Goal: Find specific page/section: Find specific page/section

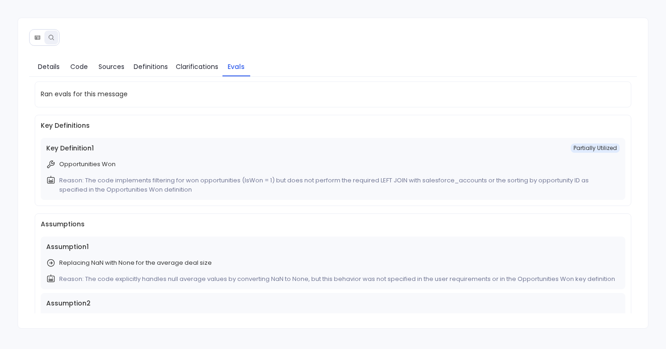
click at [36, 39] on icon at bounding box center [37, 37] width 5 height 4
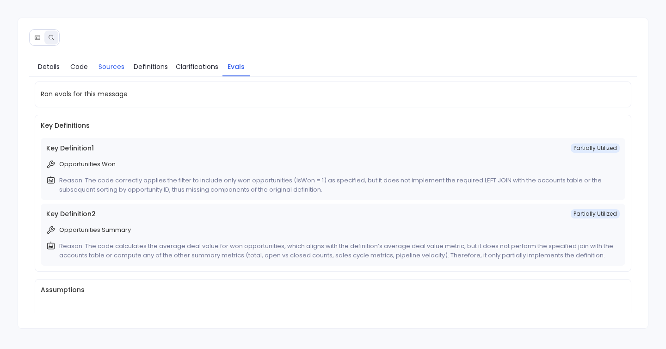
scroll to position [51, 0]
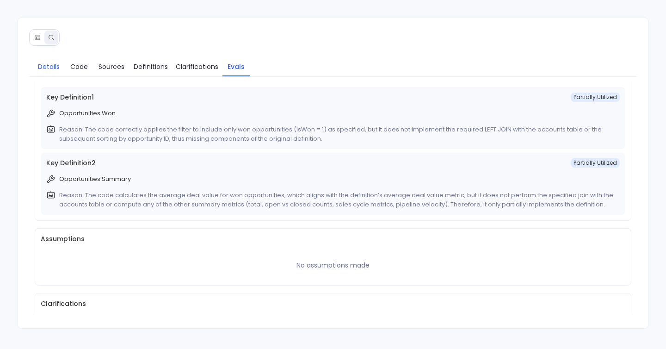
click at [42, 70] on span "Details" at bounding box center [49, 67] width 22 height 10
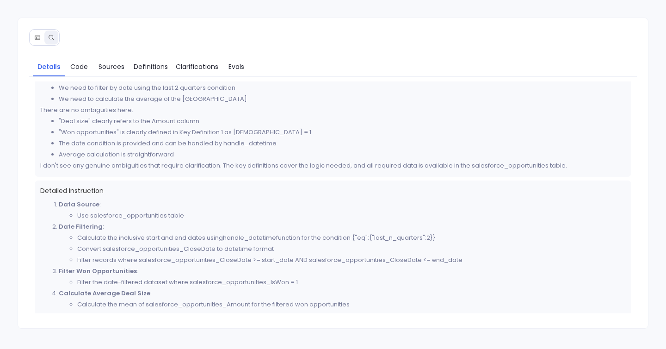
scroll to position [174, 0]
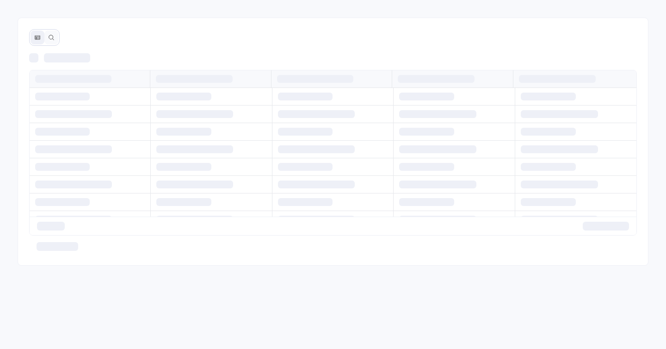
click at [50, 55] on div at bounding box center [67, 57] width 46 height 9
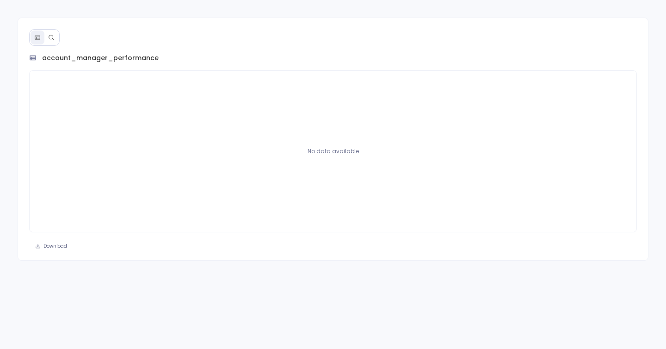
click at [50, 40] on icon at bounding box center [51, 37] width 6 height 6
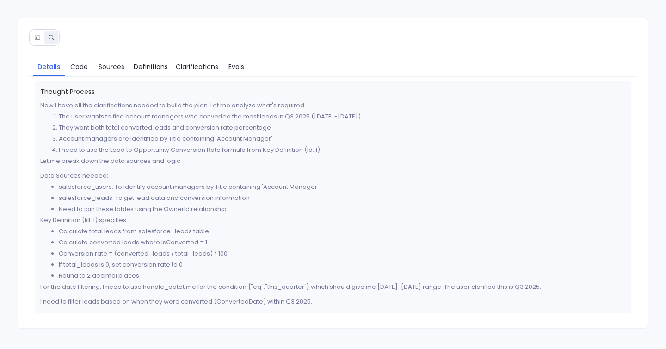
click at [41, 39] on button at bounding box center [38, 38] width 14 height 14
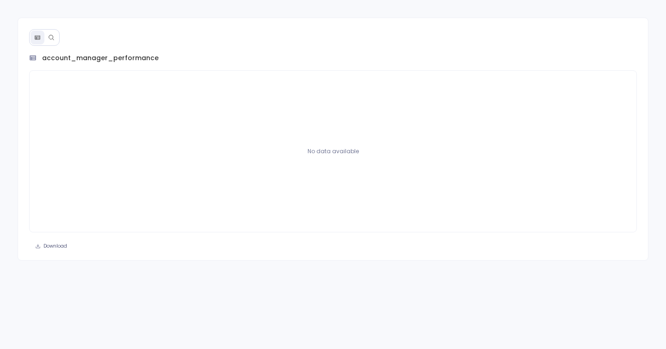
click at [55, 37] on button at bounding box center [51, 38] width 14 height 14
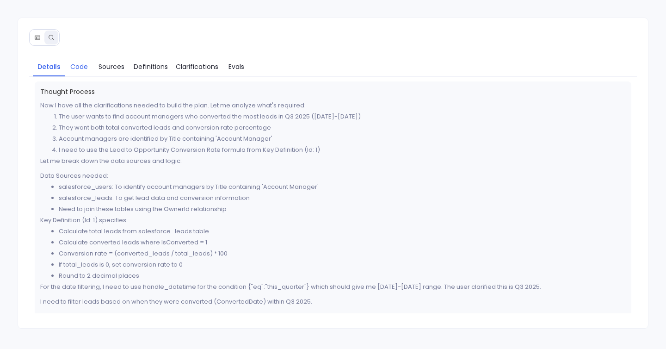
click at [86, 65] on span "Code" at bounding box center [79, 67] width 18 height 10
